Goal: Find specific page/section: Find specific page/section

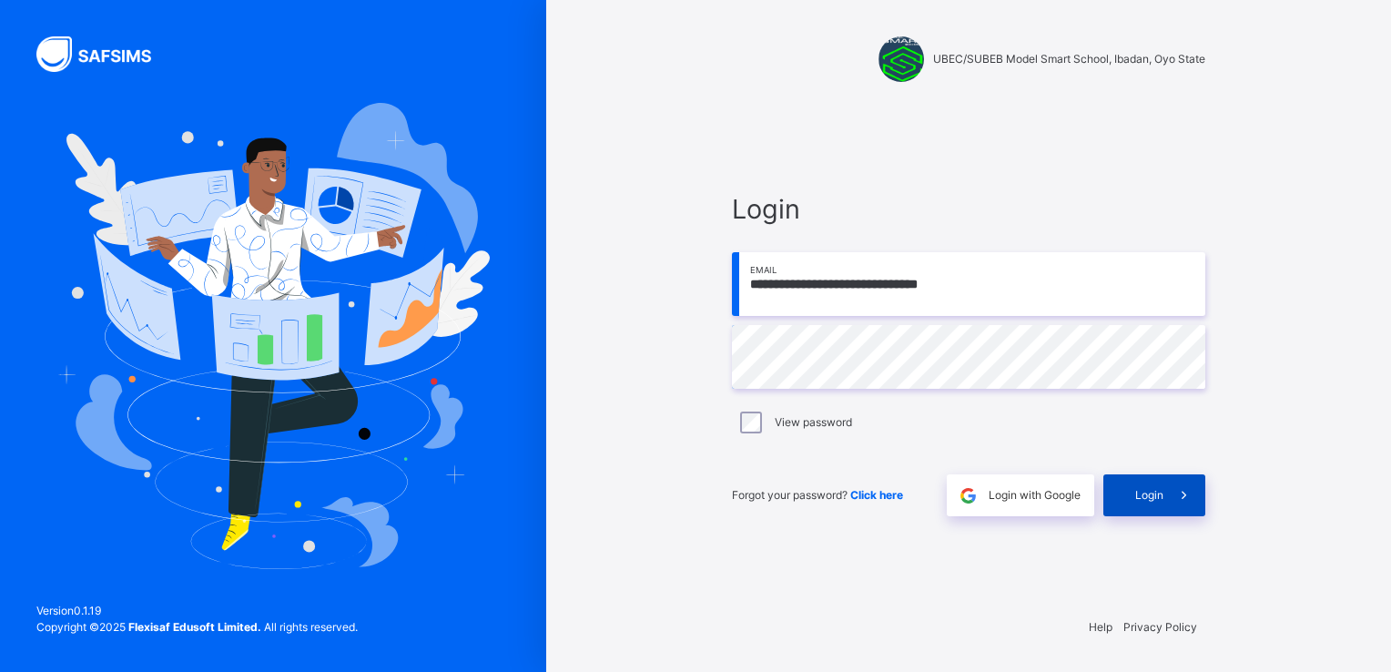
click at [1140, 493] on span "Login" at bounding box center [1149, 495] width 28 height 16
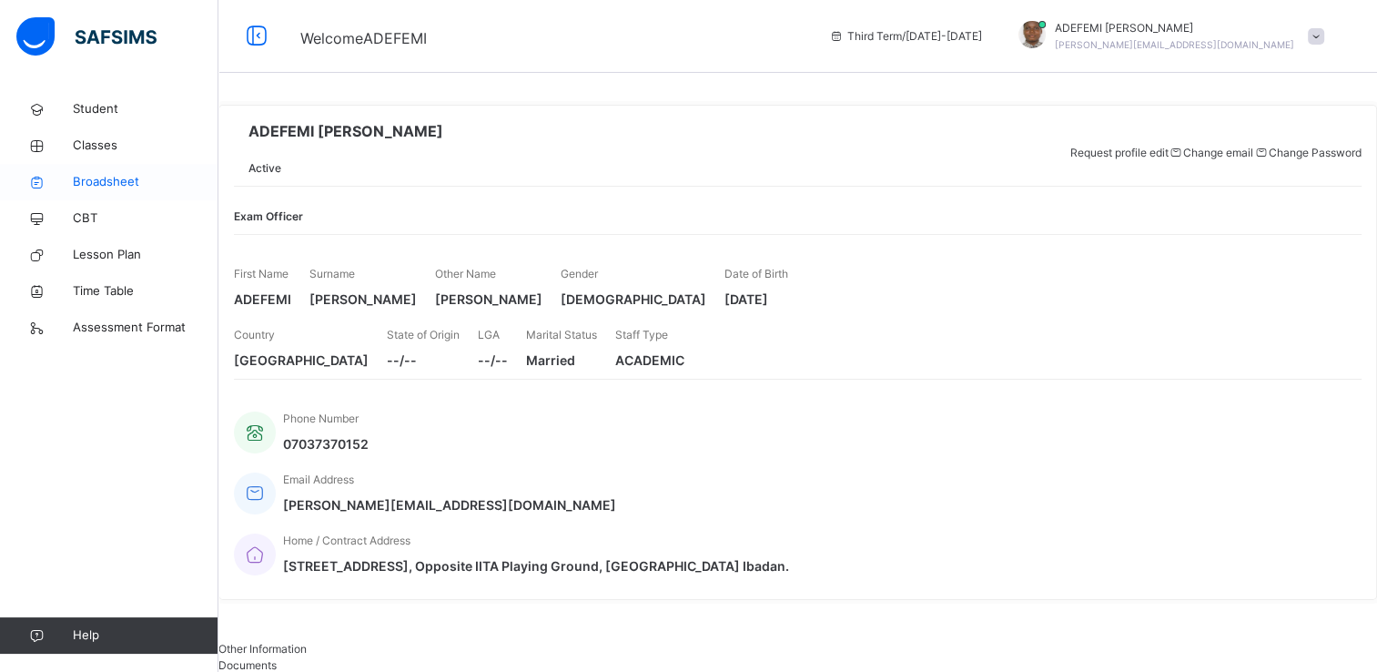
click at [113, 178] on span "Broadsheet" at bounding box center [146, 182] width 146 height 18
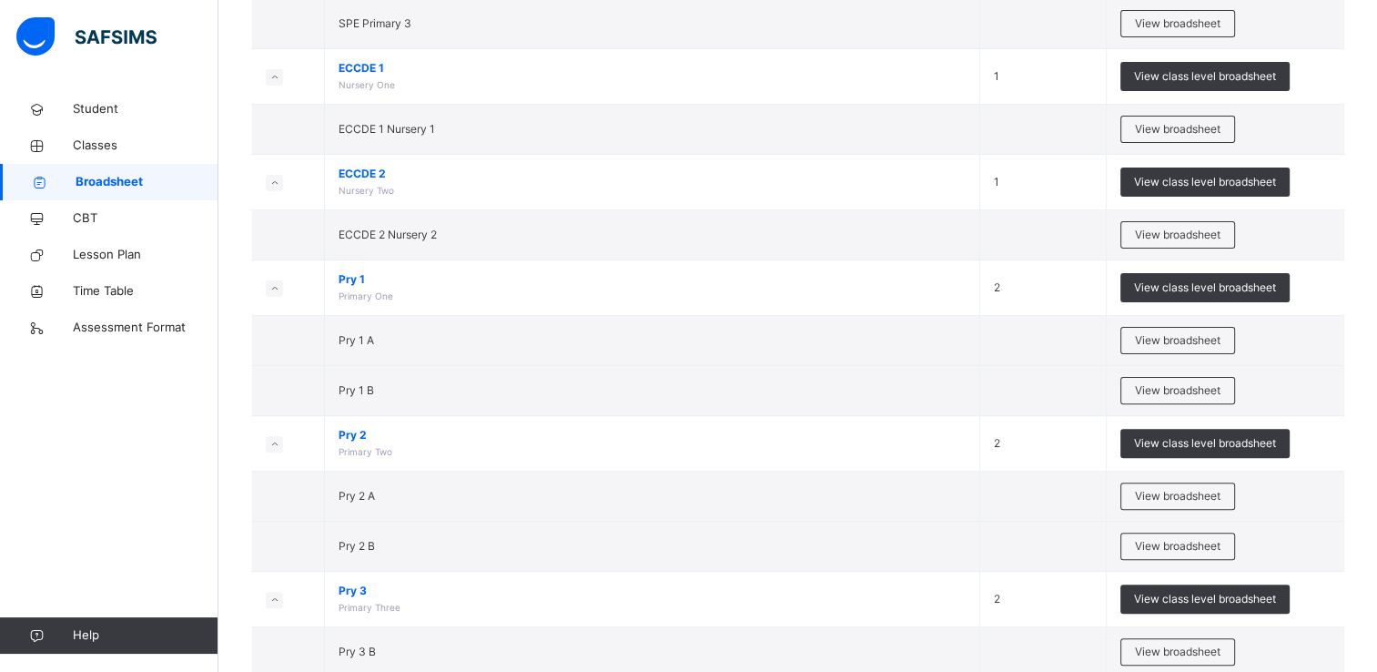
scroll to position [510, 0]
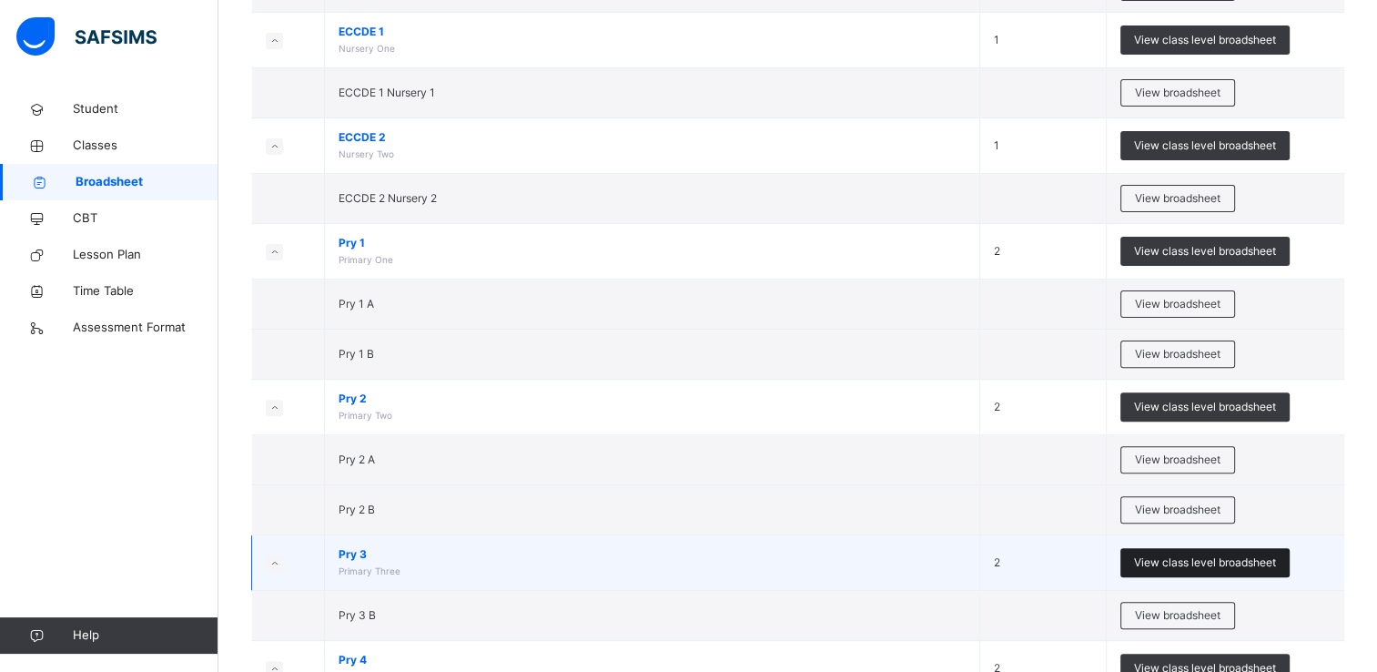
click at [1210, 554] on span "View class level broadsheet" at bounding box center [1205, 562] width 142 height 16
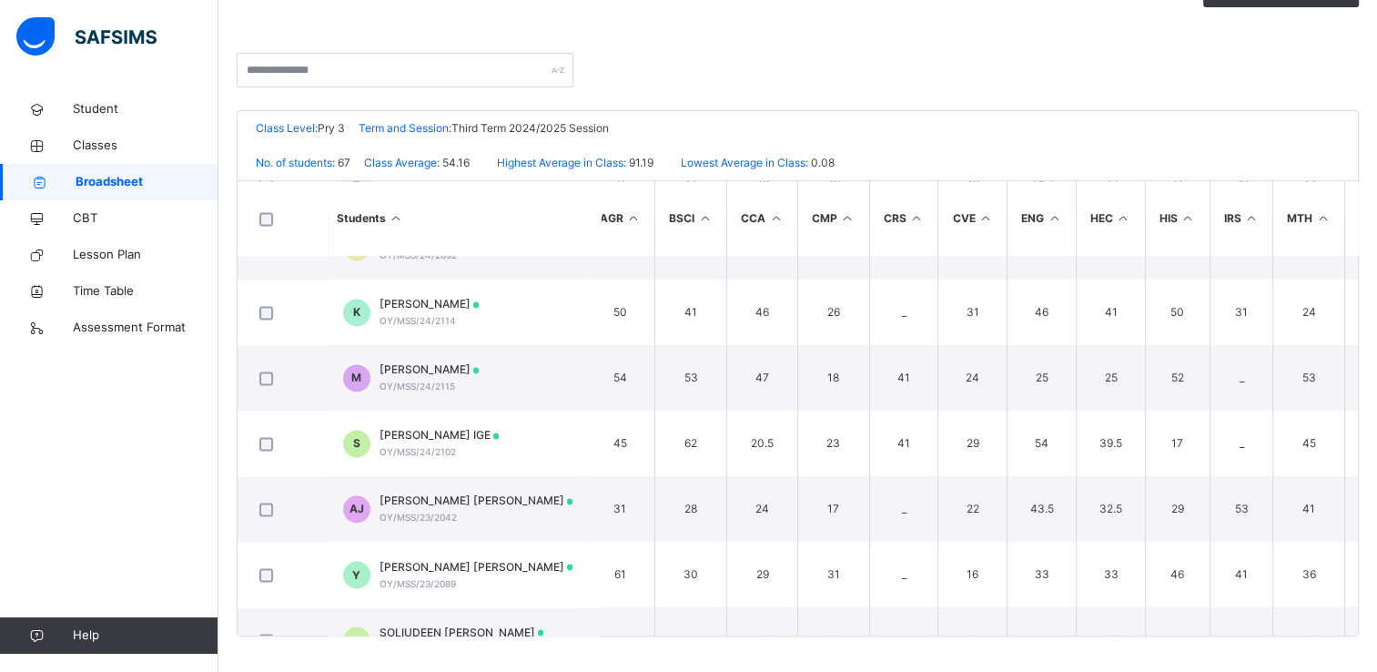
scroll to position [3058, 0]
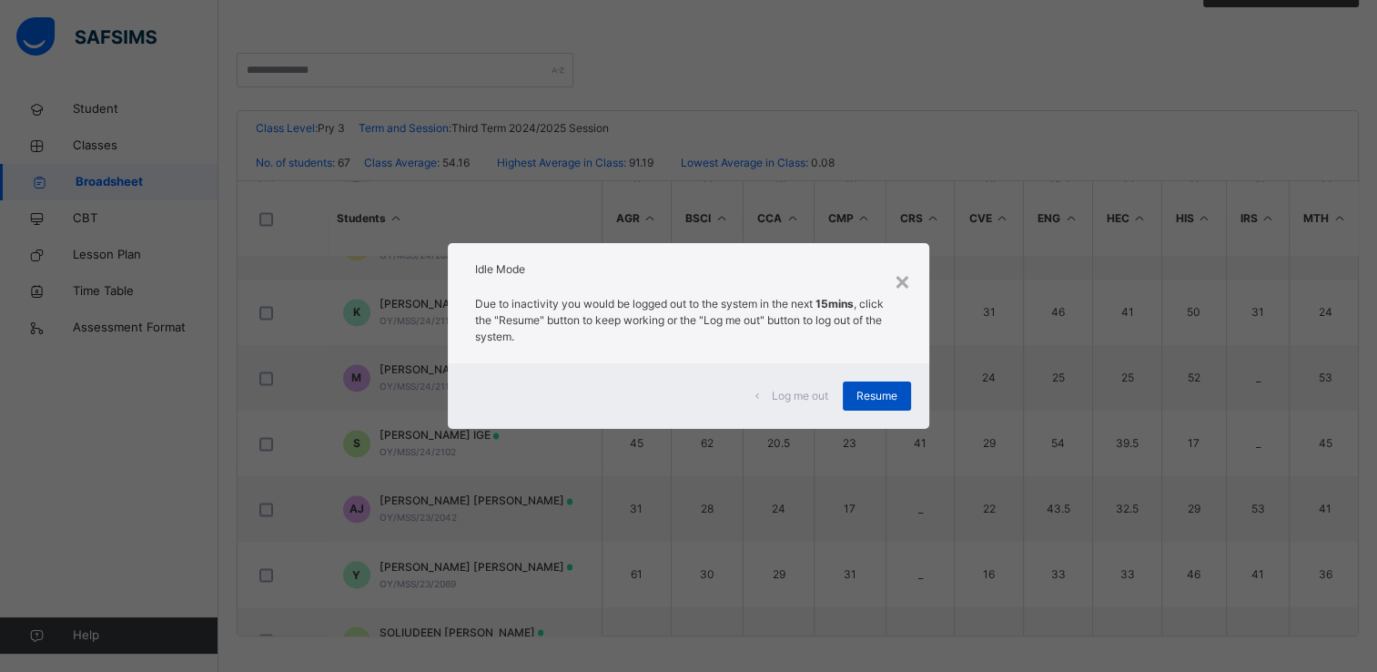
click at [871, 395] on span "Resume" at bounding box center [876, 396] width 41 height 16
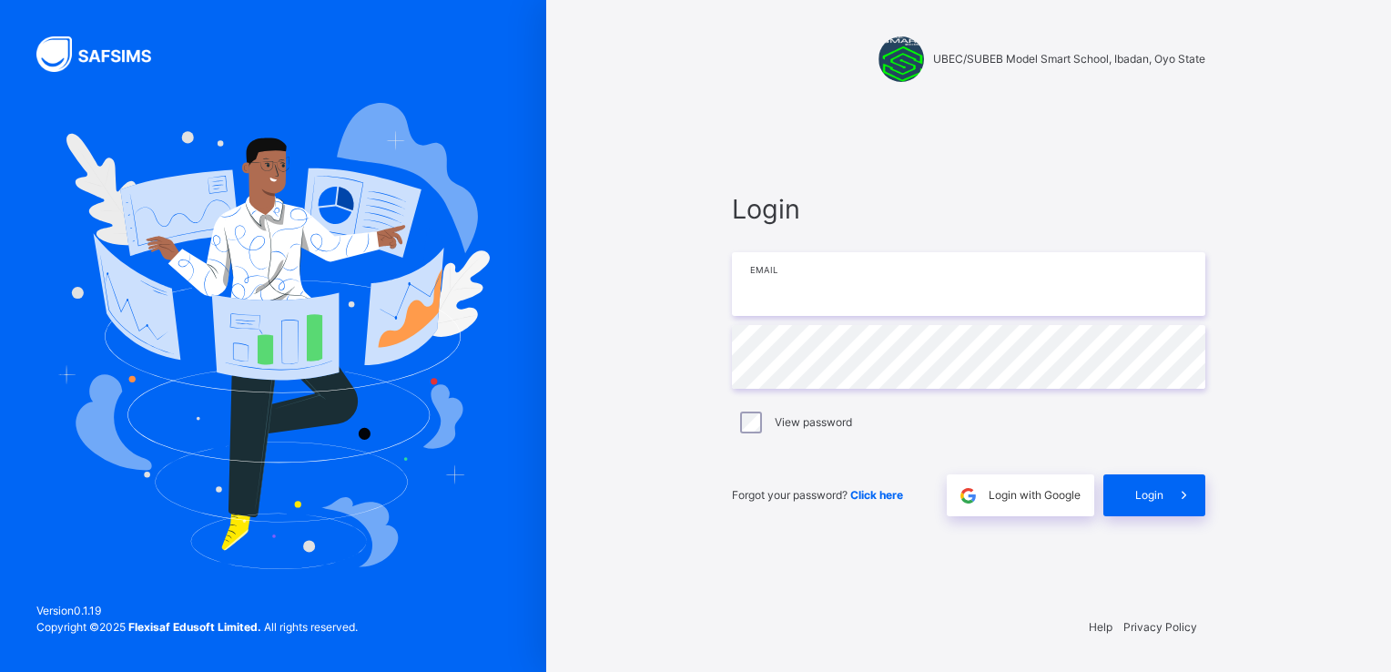
type input "**********"
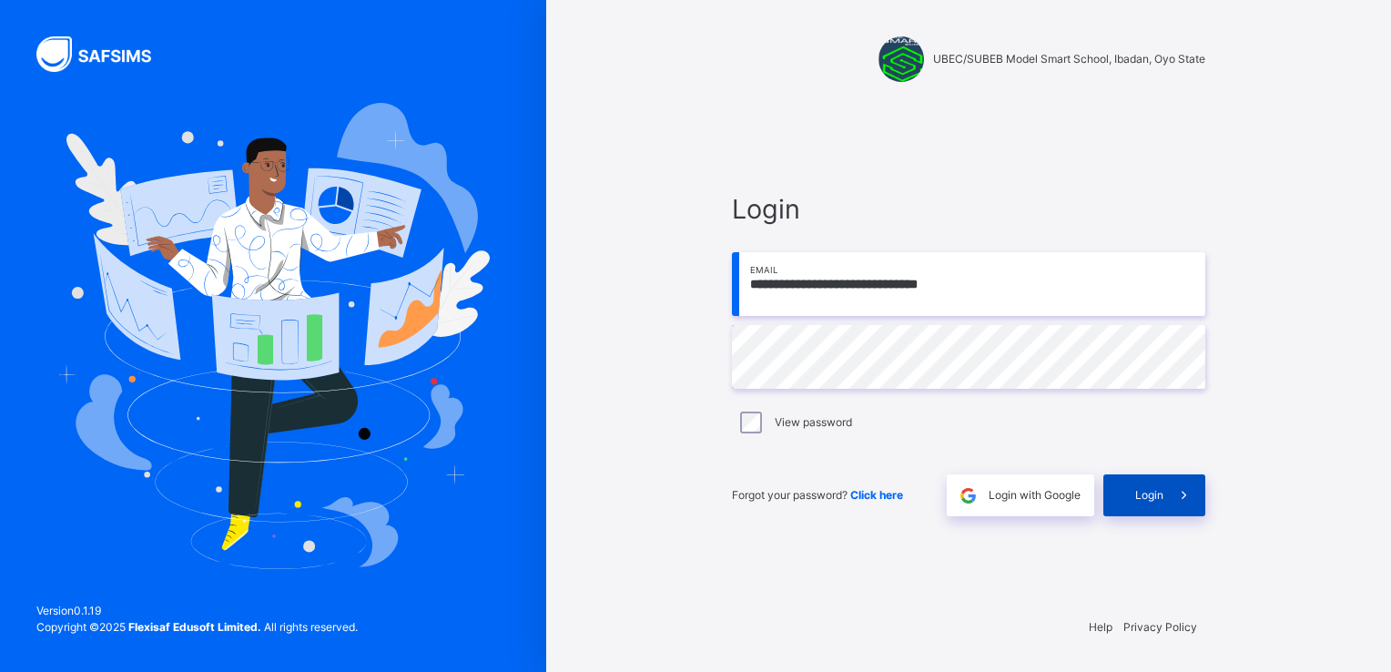
click at [1132, 500] on div "Login" at bounding box center [1154, 495] width 102 height 42
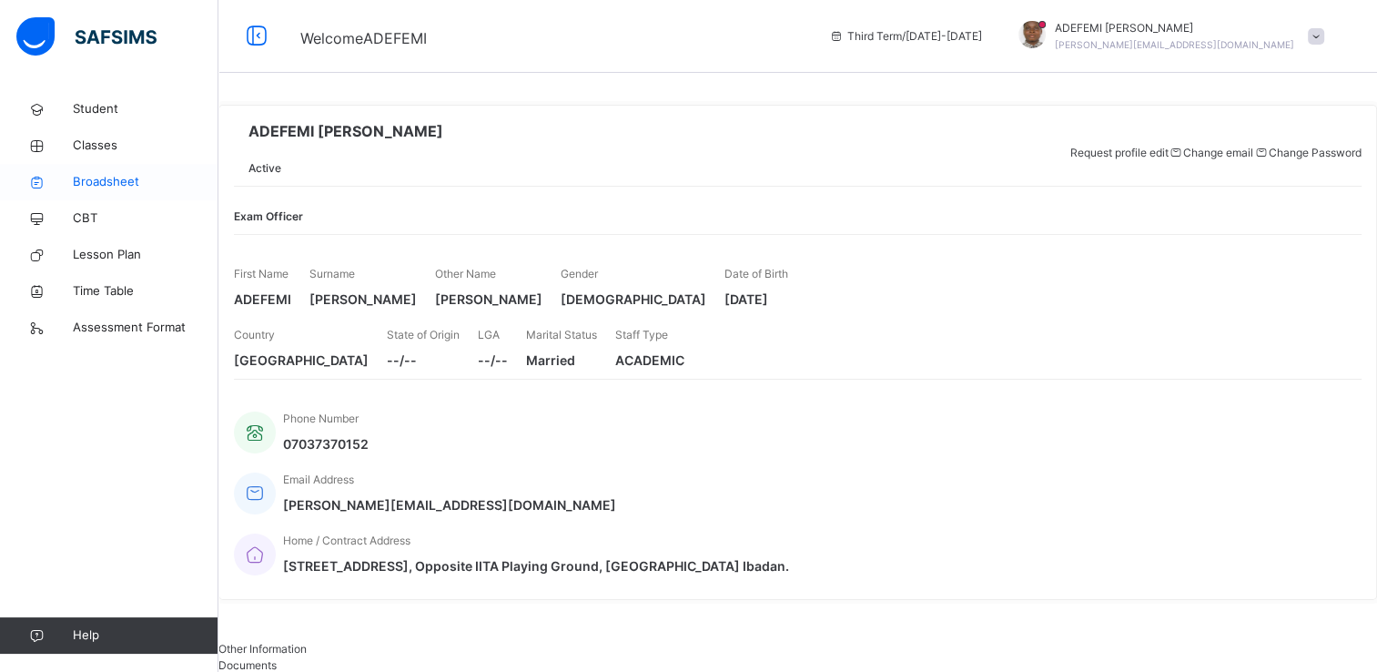
click at [120, 187] on span "Broadsheet" at bounding box center [146, 182] width 146 height 18
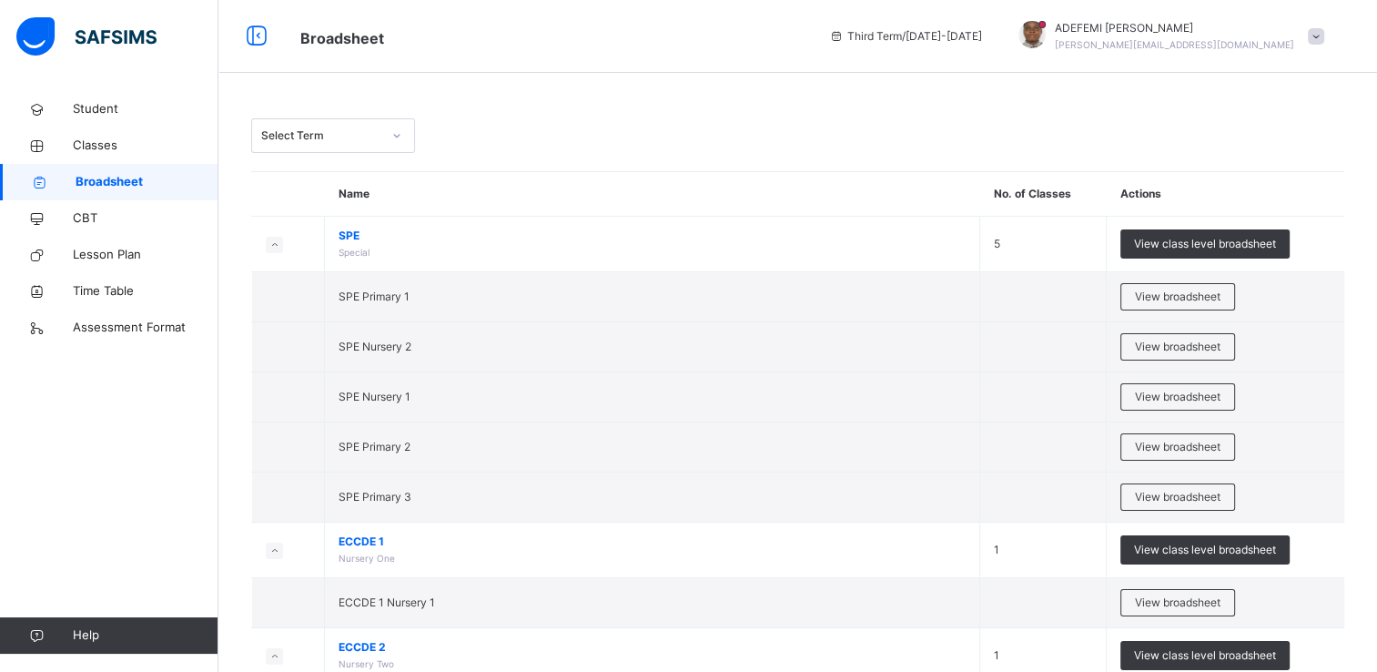
scroll to position [587, 0]
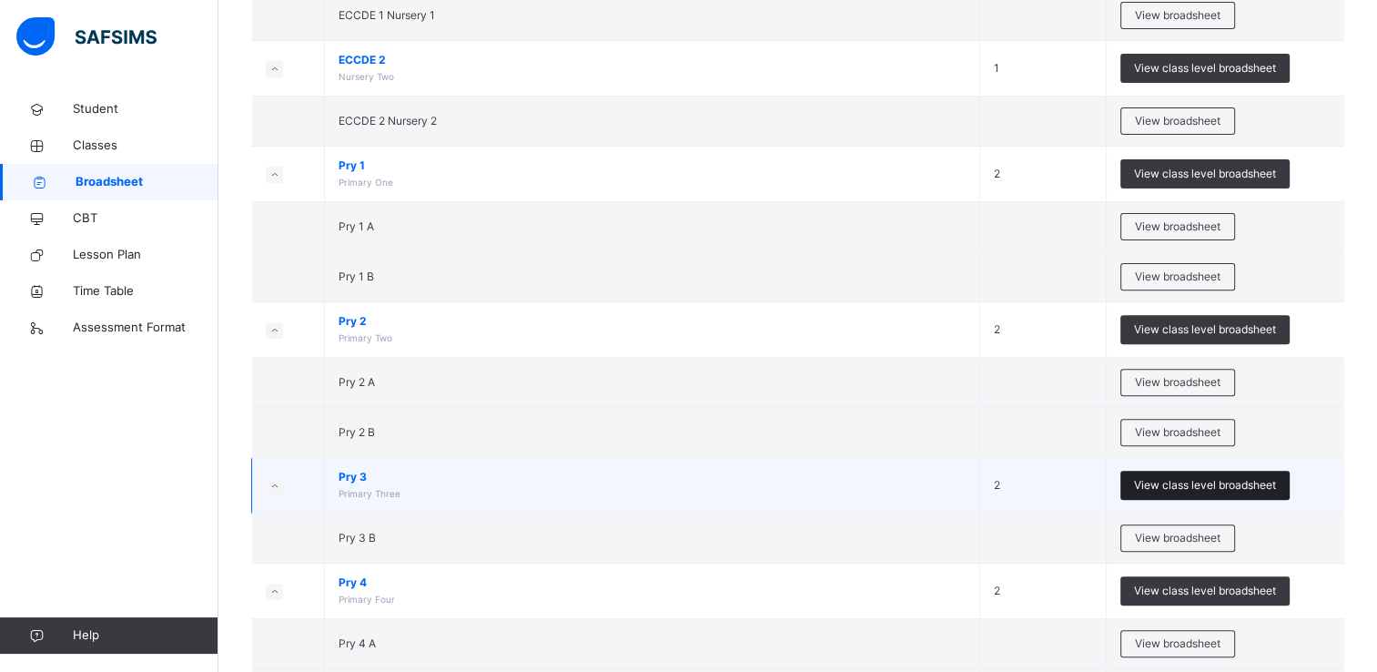
click at [1190, 480] on span "View class level broadsheet" at bounding box center [1205, 485] width 142 height 16
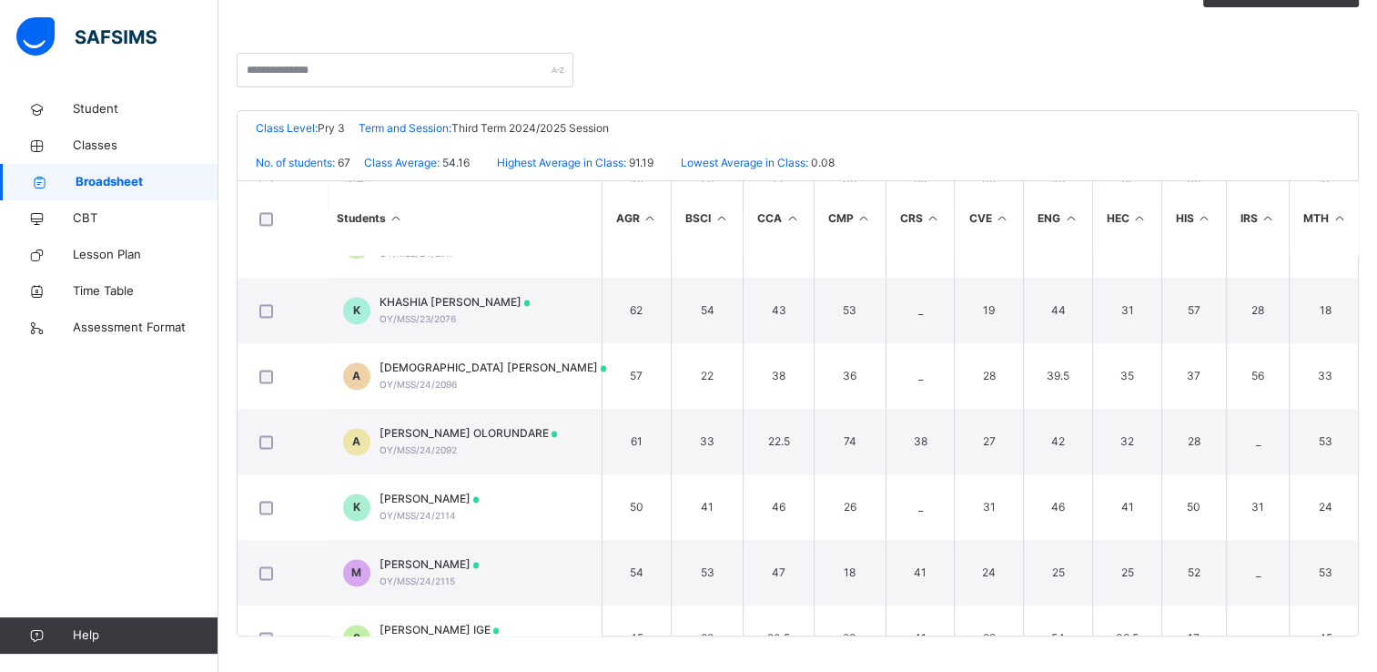
scroll to position [2863, 599]
